Goal: Information Seeking & Learning: Learn about a topic

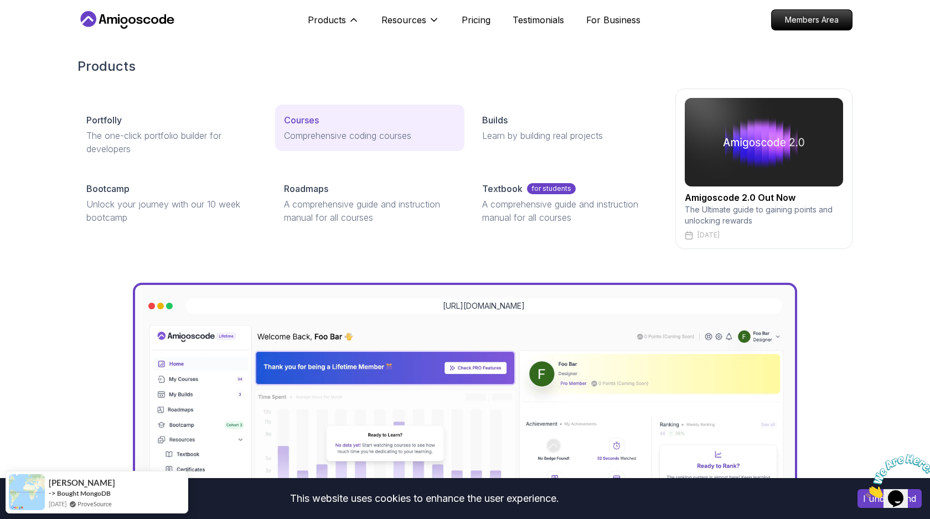
click at [333, 118] on div "Courses" at bounding box center [369, 119] width 171 height 13
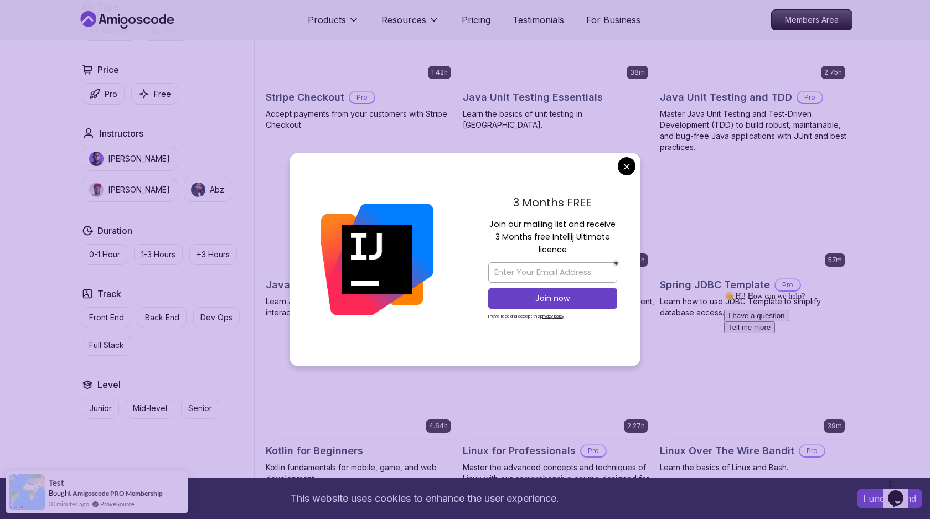
scroll to position [1942, 0]
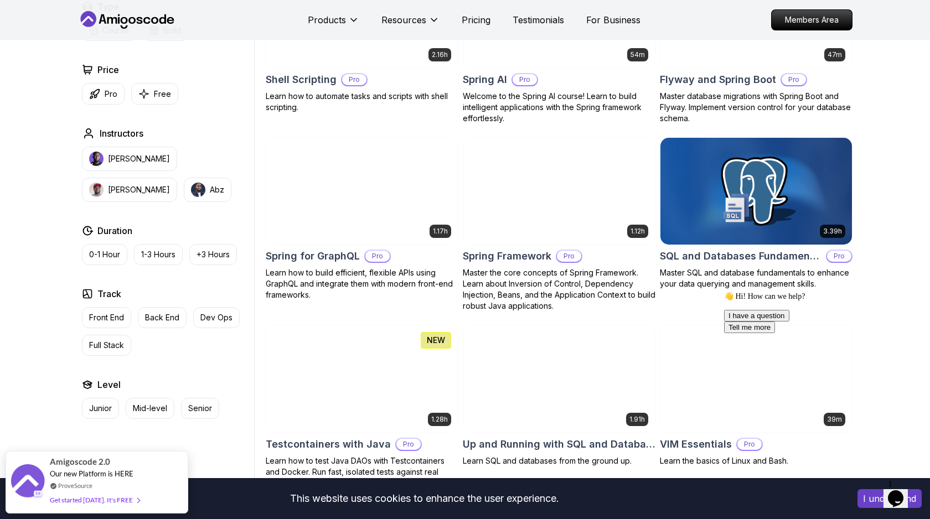
scroll to position [2675, 0]
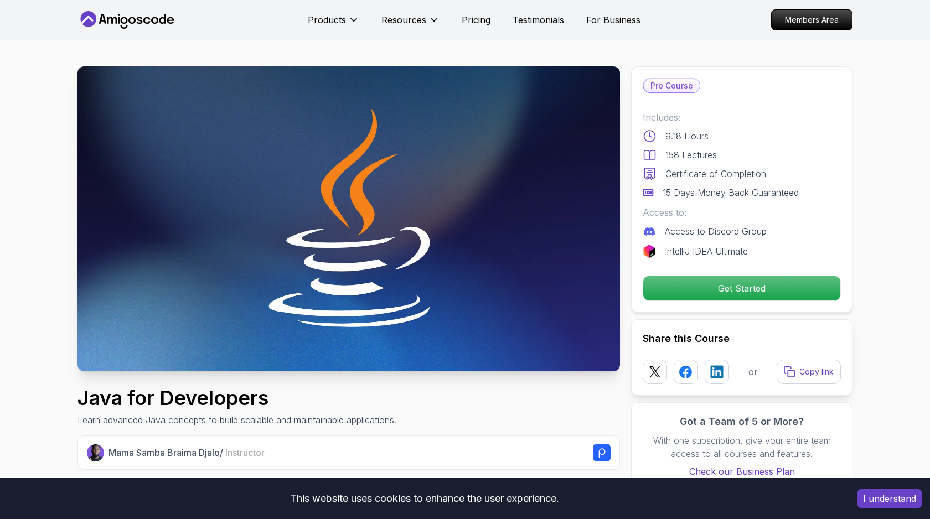
click at [875, 500] on button "I understand" at bounding box center [889, 498] width 64 height 19
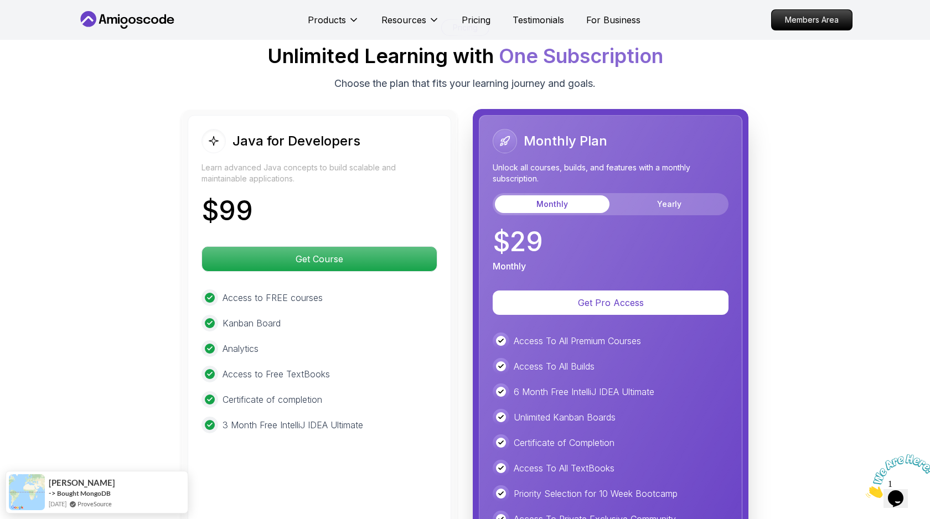
scroll to position [2664, 0]
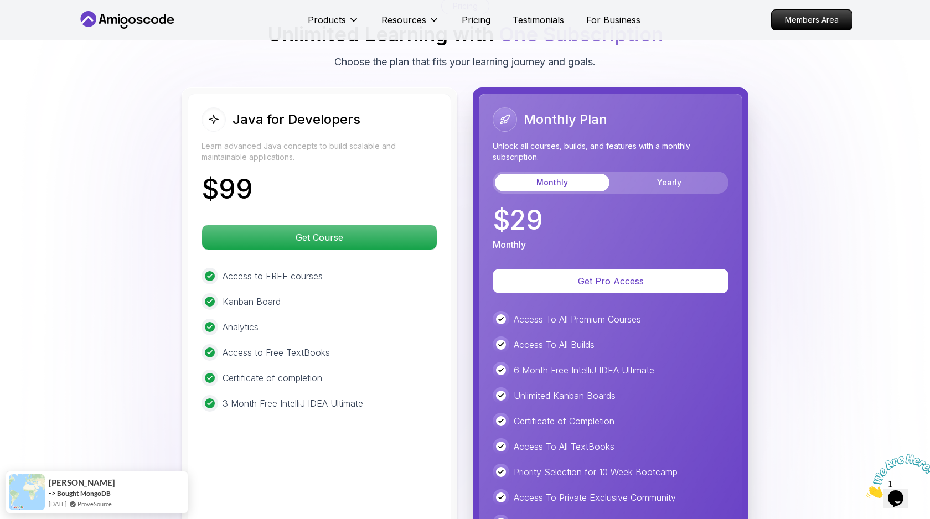
click at [628, 165] on body "Products Resources Pricing Testimonials For Business Members Area Products Reso…" at bounding box center [465, 145] width 930 height 5619
click at [256, 107] on div "Java for Developers" at bounding box center [280, 119] width 159 height 24
